Goal: Task Accomplishment & Management: Complete application form

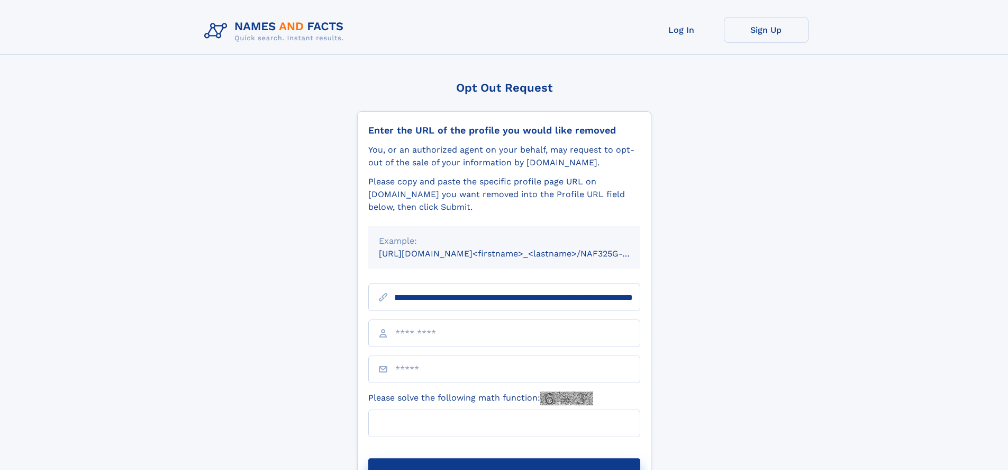
scroll to position [0, 134]
type input "**********"
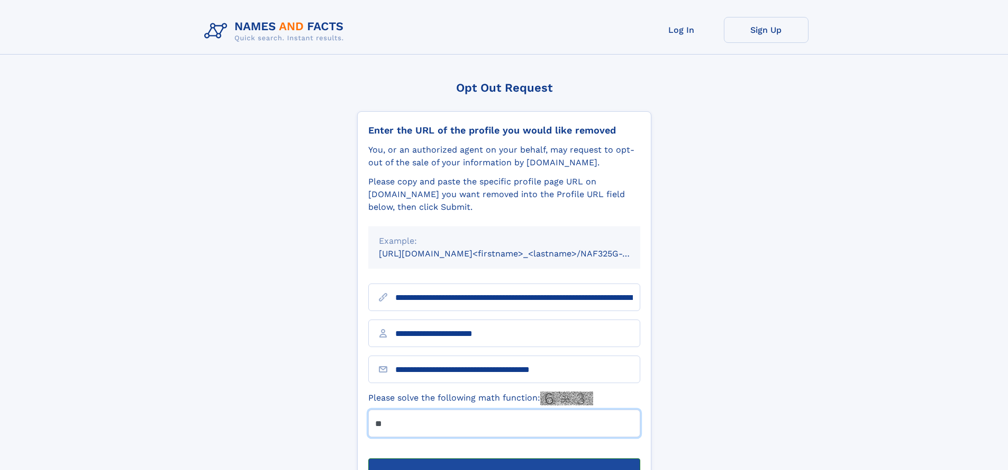
type input "**"
click at [504, 458] on button "Submit Opt Out Request" at bounding box center [504, 475] width 272 height 34
